Goal: Find specific page/section: Find specific page/section

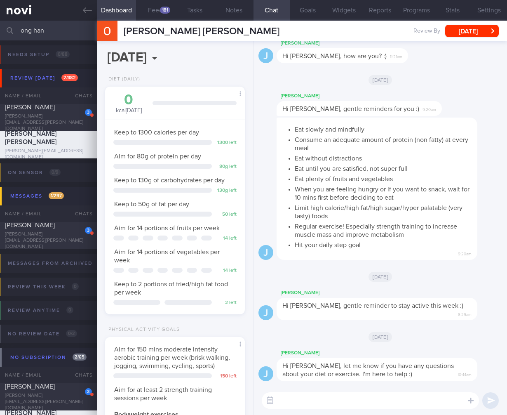
select select "7"
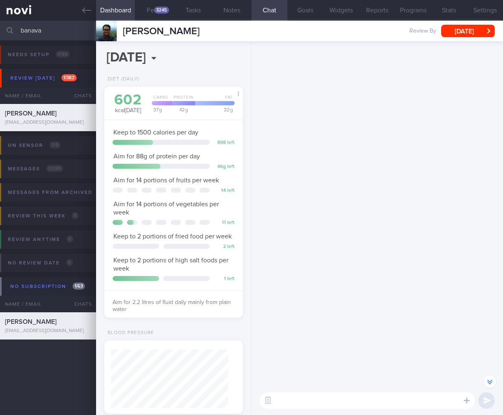
select select "7"
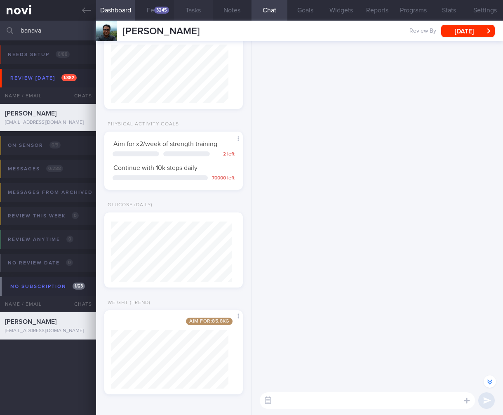
scroll to position [-3321, 0]
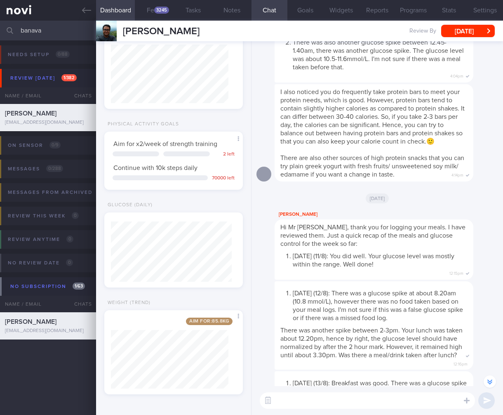
drag, startPoint x: 63, startPoint y: 31, endPoint x: -59, endPoint y: 34, distance: 122.4
click at [0, 34] on html "You are offline! Some functionality will be unavailable Patients New Users Coac…" at bounding box center [251, 207] width 503 height 415
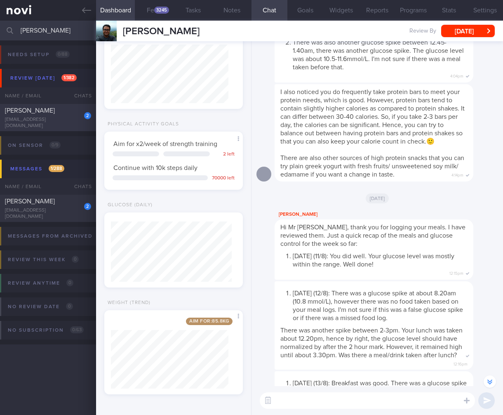
type input "etienne"
click at [57, 112] on div "Etienne Weizhe Liebenberg" at bounding box center [47, 110] width 84 height 8
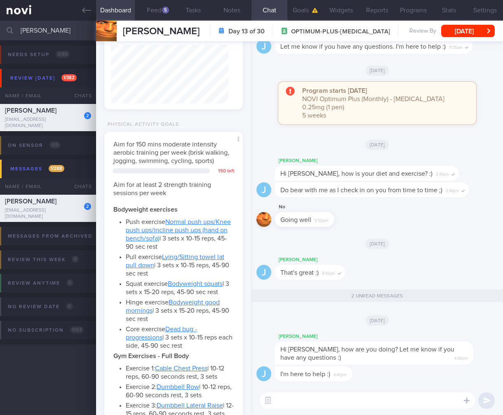
scroll to position [70, 117]
